Goal: Complete application form

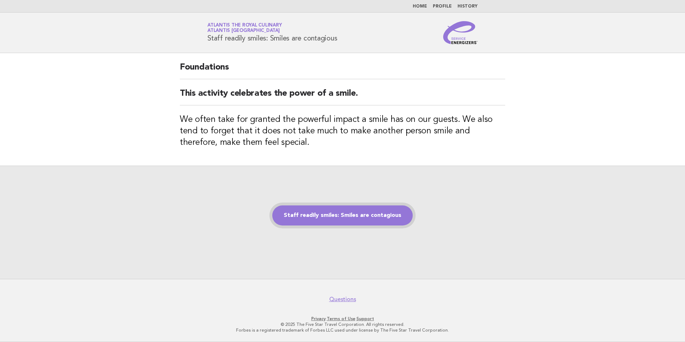
click at [350, 217] on link "Staff readily smiles: Smiles are contagious" at bounding box center [342, 215] width 141 height 20
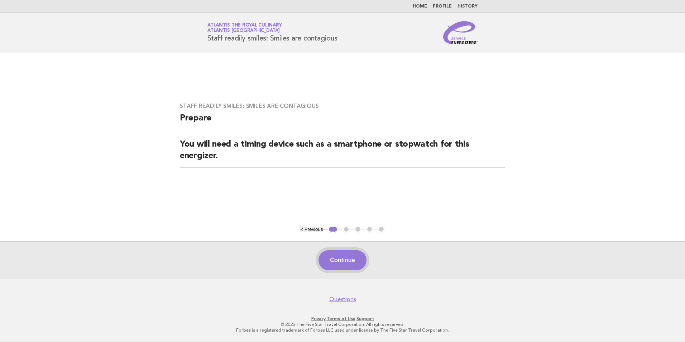
click at [348, 260] on button "Continue" at bounding box center [343, 260] width 48 height 20
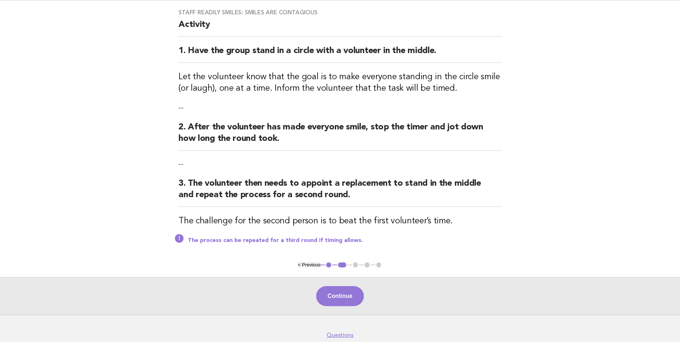
scroll to position [72, 0]
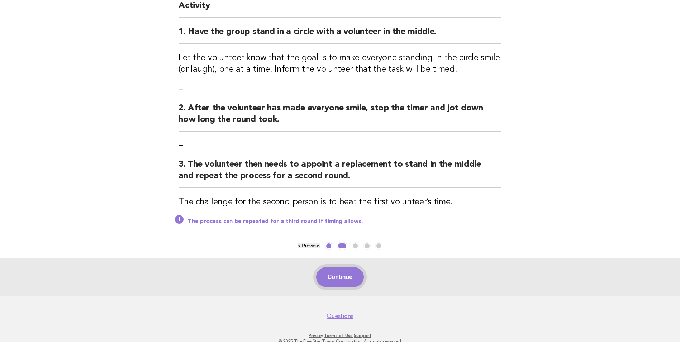
click at [348, 272] on button "Continue" at bounding box center [340, 277] width 48 height 20
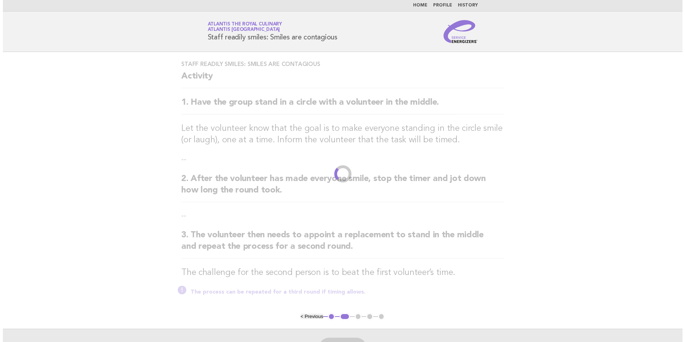
scroll to position [0, 0]
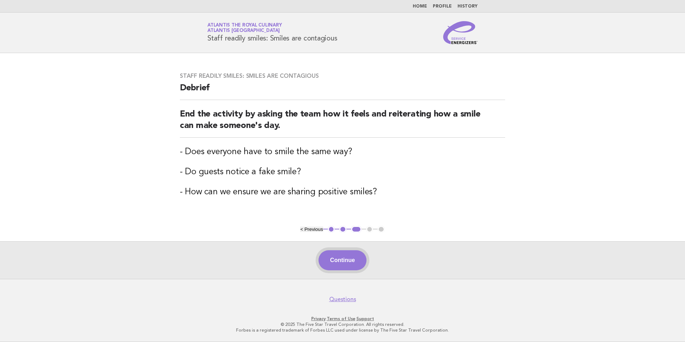
click at [351, 265] on button "Continue" at bounding box center [343, 260] width 48 height 20
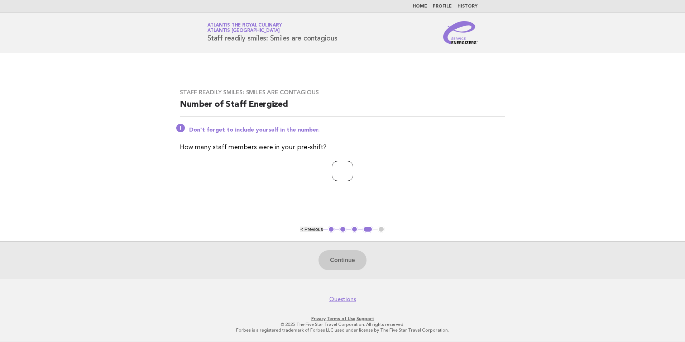
click at [350, 172] on input "number" at bounding box center [343, 171] width 22 height 20
type input "**"
click at [352, 261] on button "Continue" at bounding box center [343, 260] width 48 height 20
